Goal: Task Accomplishment & Management: Manage account settings

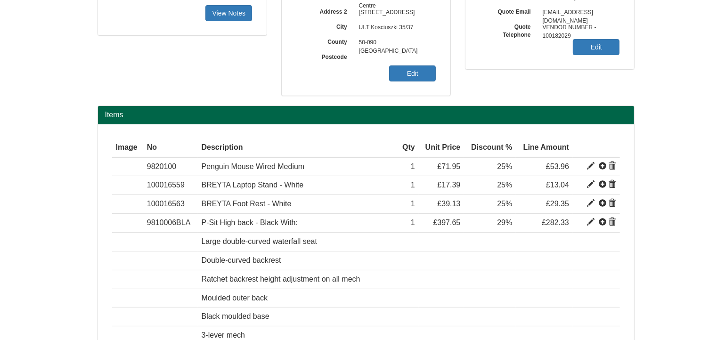
scroll to position [283, 0]
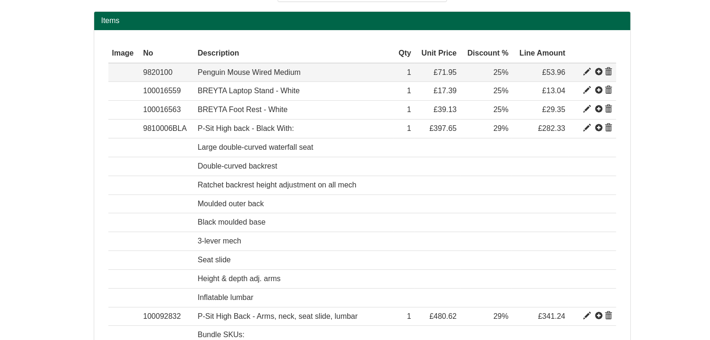
click at [608, 70] on span at bounding box center [609, 72] width 8 height 8
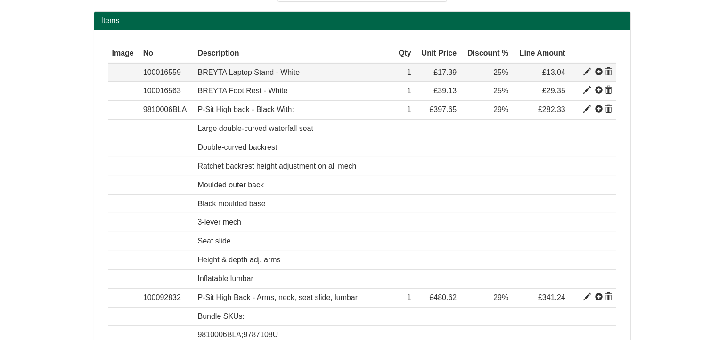
click at [587, 70] on span at bounding box center [587, 72] width 8 height 8
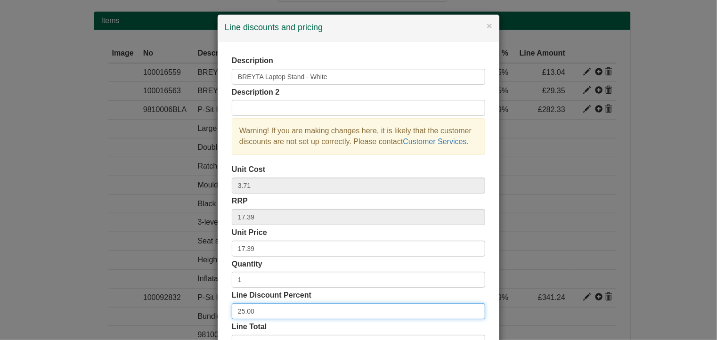
drag, startPoint x: 259, startPoint y: 311, endPoint x: 185, endPoint y: 307, distance: 74.5
click at [185, 307] on div "× Line discounts and pricing Description BREYTA Laptop Stand - White Descriptio…" at bounding box center [358, 170] width 717 height 340
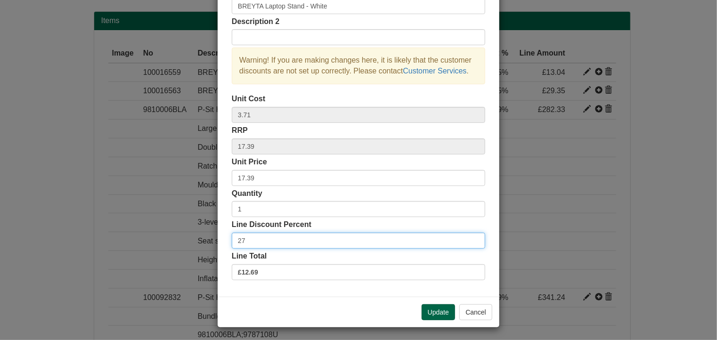
scroll to position [72, 0]
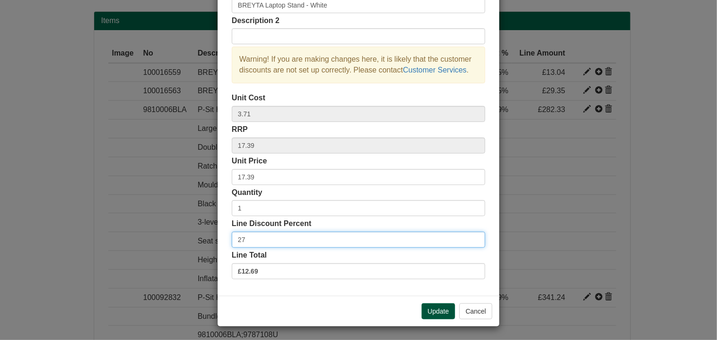
type input "27"
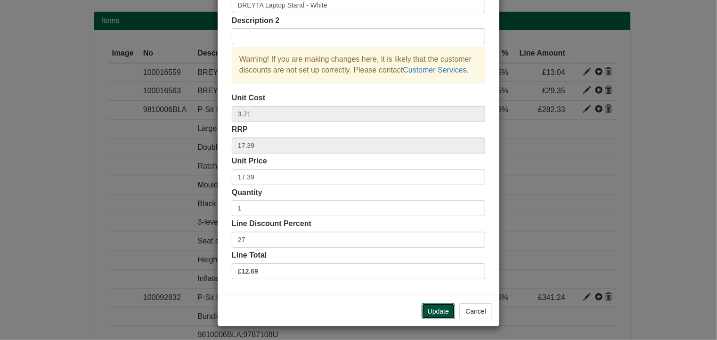
click at [436, 311] on button "Update" at bounding box center [437, 311] width 33 height 16
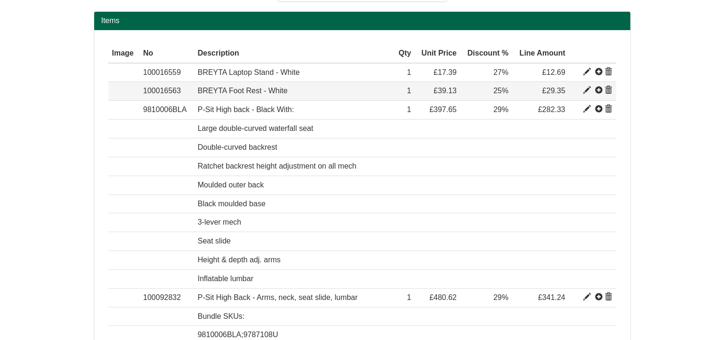
click at [583, 89] on span at bounding box center [587, 91] width 8 height 8
type input "BREYTA Foot Rest - White"
type input "9.56"
type input "39.13"
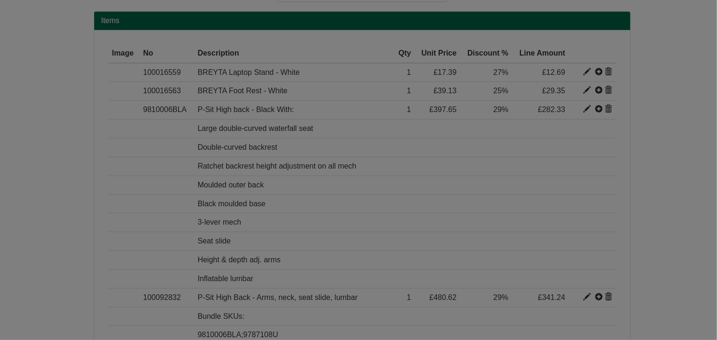
scroll to position [0, 0]
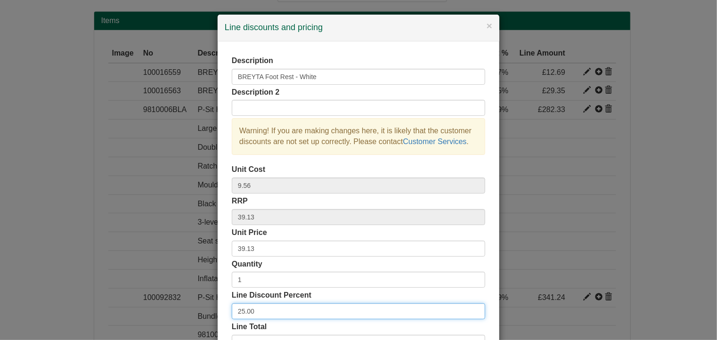
drag, startPoint x: 256, startPoint y: 313, endPoint x: -4, endPoint y: 308, distance: 259.5
click at [0, 308] on html "Quote Billing Customer Nestle UK LTD Contact Accounts Payable Address Nestle Fi…" at bounding box center [358, 313] width 717 height 1193
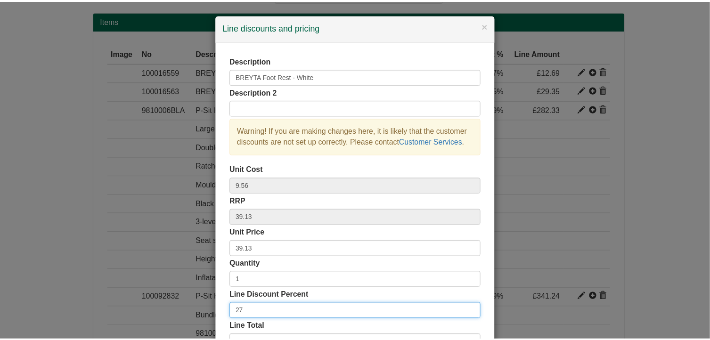
scroll to position [72, 0]
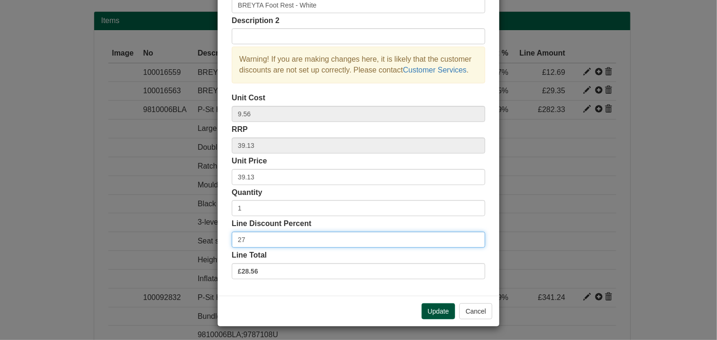
type input "27"
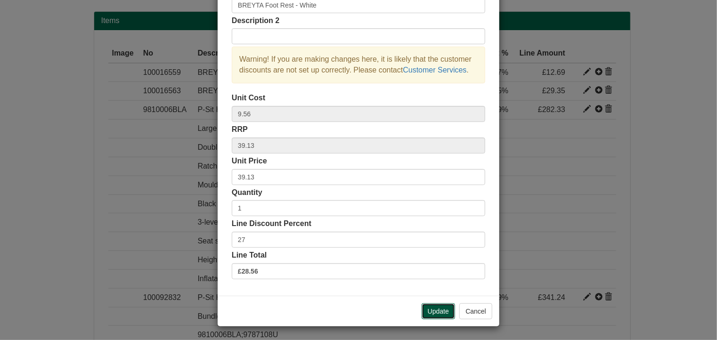
click at [434, 311] on button "Update" at bounding box center [437, 311] width 33 height 16
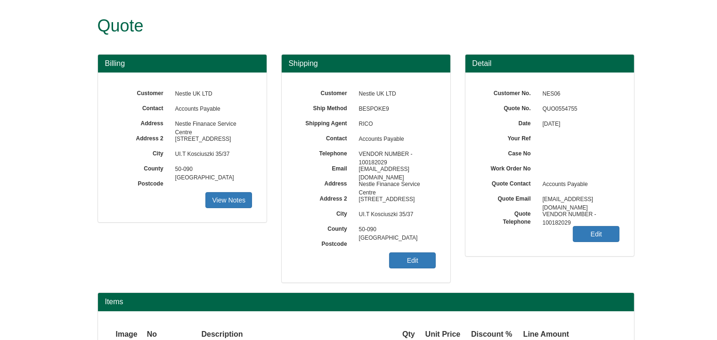
scroll to position [0, 0]
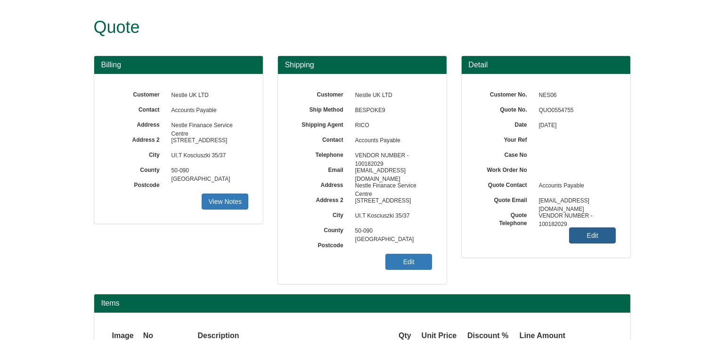
click at [593, 236] on link "Edit" at bounding box center [592, 235] width 47 height 16
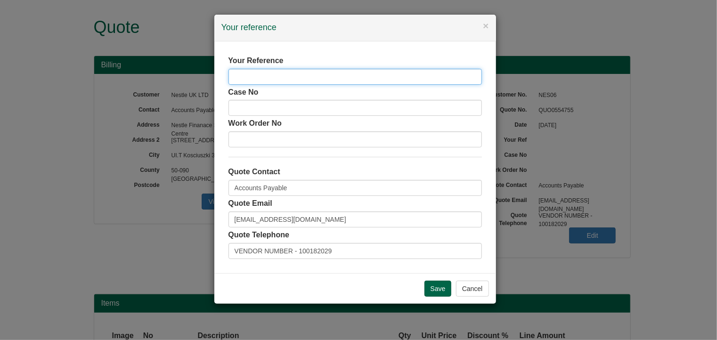
click at [280, 73] on input "text" at bounding box center [354, 77] width 253 height 16
type input "[PERSON_NAME] Discounted Rate"
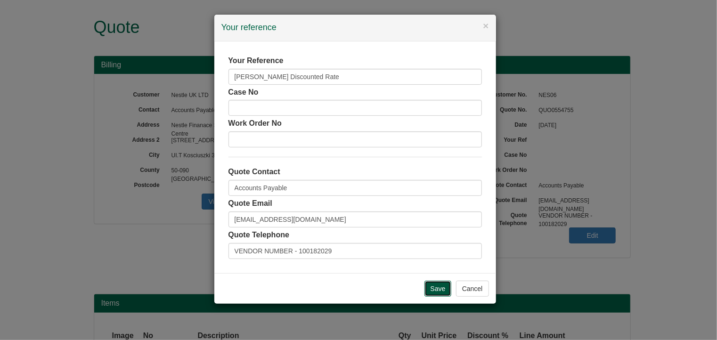
click at [443, 286] on input "Save" at bounding box center [437, 289] width 27 height 16
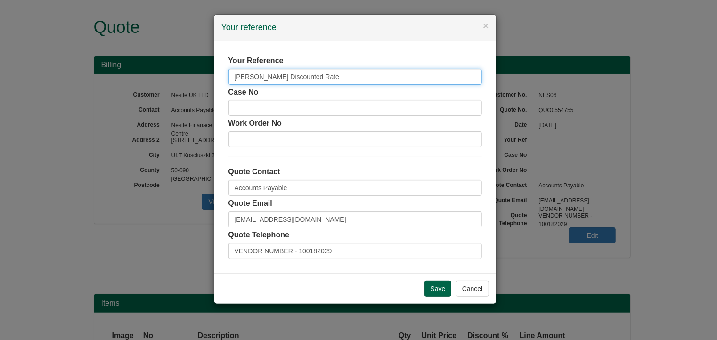
drag, startPoint x: 245, startPoint y: 78, endPoint x: 222, endPoint y: 75, distance: 23.2
click at [222, 75] on div "Your Reference Lisa Roberts Discounted Rate Case No Work Order No Quote Contact…" at bounding box center [355, 157] width 282 height 232
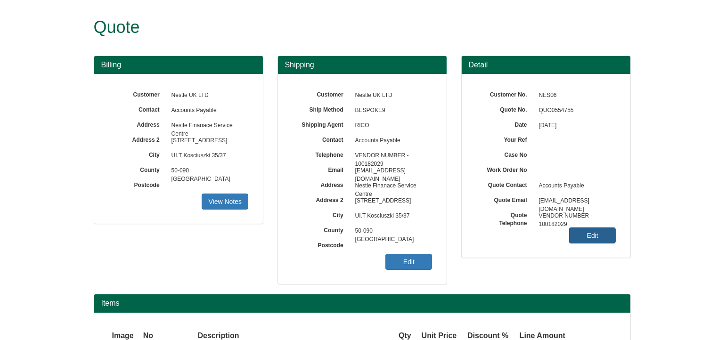
click at [596, 231] on link "Edit" at bounding box center [592, 235] width 47 height 16
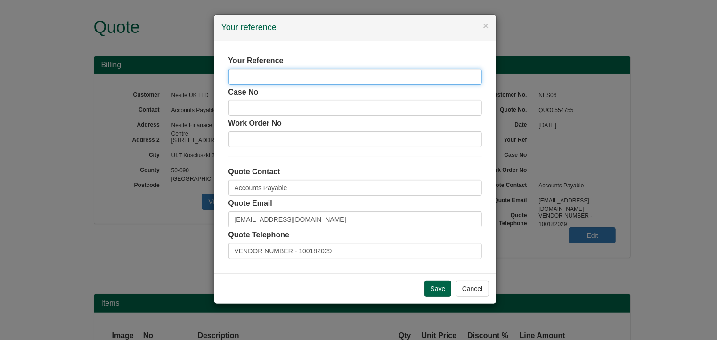
click at [275, 79] on input "text" at bounding box center [354, 77] width 253 height 16
paste input "[PERSON_NAME] Discounted Rate"
type input "[PERSON_NAME] Discounted Rate"
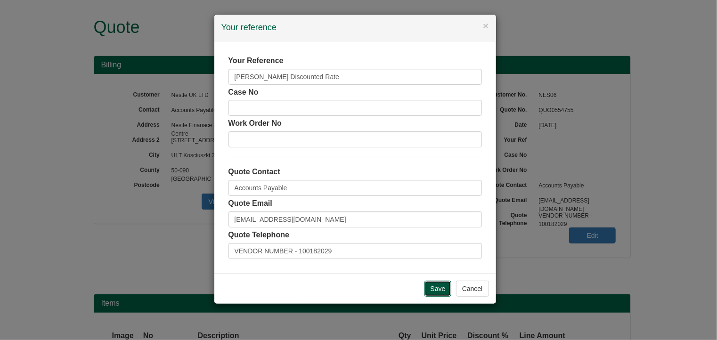
click at [435, 287] on input "Save" at bounding box center [437, 289] width 27 height 16
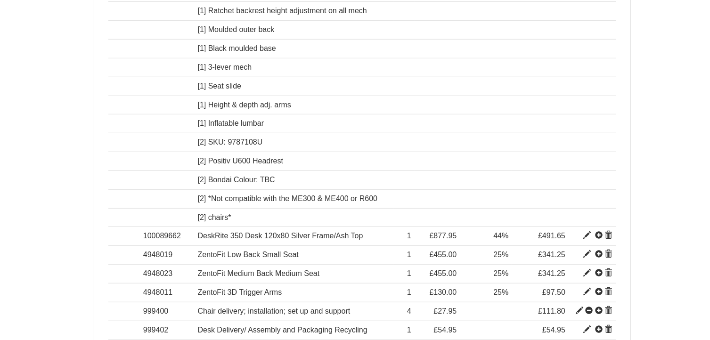
scroll to position [829, 0]
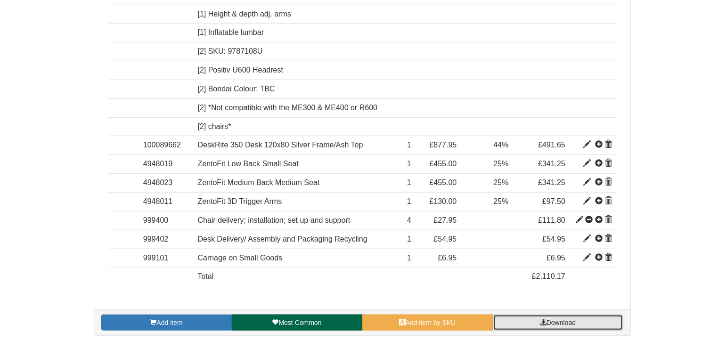
click at [554, 319] on span "Download" at bounding box center [560, 323] width 29 height 8
